Goal: Task Accomplishment & Management: Use online tool/utility

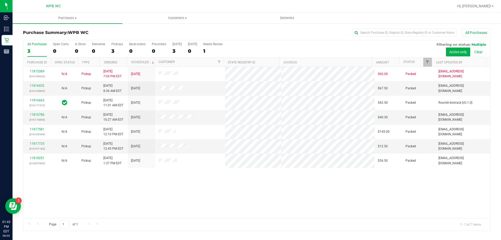
click at [454, 189] on div "11815389 (316109635) N/A Pickup [DATE] 7:04 PM EDT 8/20/2025 $60.00 Packed [EMA…" at bounding box center [256, 142] width 467 height 151
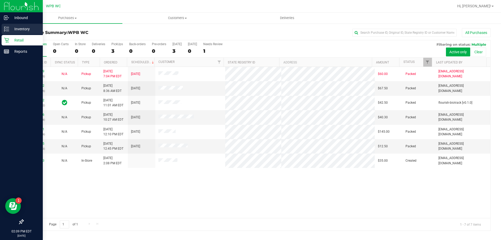
click at [11, 29] on p "Inventory" at bounding box center [24, 29] width 31 height 6
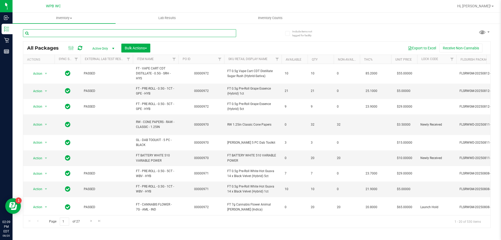
click at [109, 34] on input "text" at bounding box center [129, 33] width 213 height 8
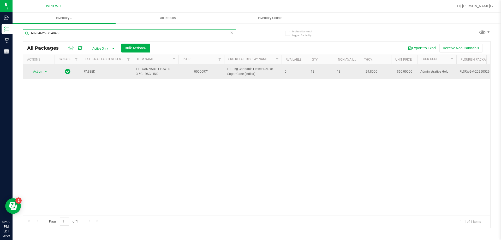
type input "6878462587548466"
click at [45, 71] on span "select" at bounding box center [46, 71] width 4 height 4
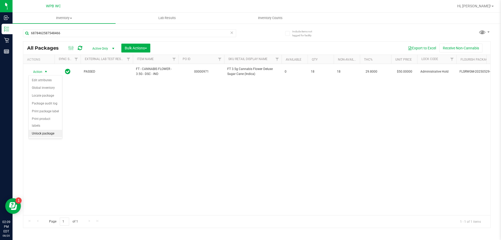
click at [46, 130] on li "Unlock package" at bounding box center [45, 134] width 33 height 8
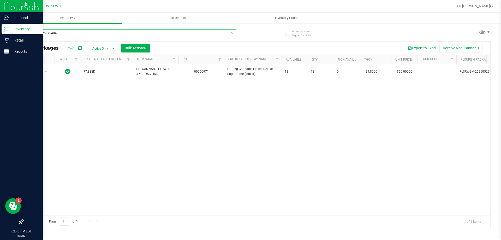
drag, startPoint x: 69, startPoint y: 31, endPoint x: 0, endPoint y: 32, distance: 68.7
click at [0, 32] on div "Inbound Inventory Retail Reports 02:40 PM EDT [DATE] 08/20 WPB WC Hi, [PERSON_N…" at bounding box center [250, 120] width 501 height 240
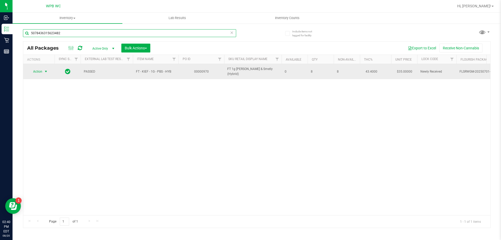
type input "5078436315623482"
click at [47, 71] on span "select" at bounding box center [46, 71] width 4 height 4
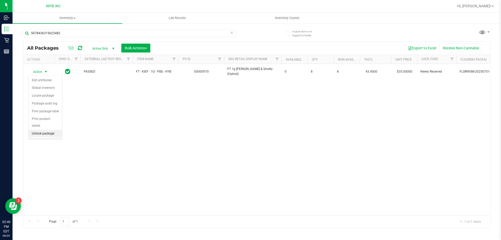
click at [49, 130] on li "Unlock package" at bounding box center [45, 134] width 33 height 8
